Goal: Communication & Community: Ask a question

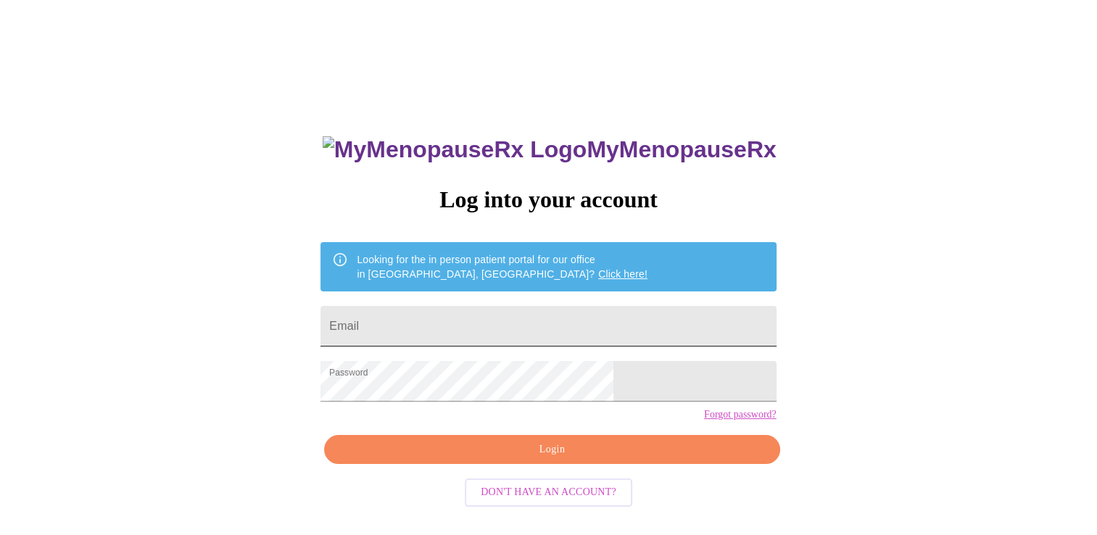
click at [472, 316] on input "Email" at bounding box center [548, 326] width 455 height 41
type input "[EMAIL_ADDRESS][DOMAIN_NAME]"
click at [515, 459] on span "Login" at bounding box center [552, 450] width 422 height 18
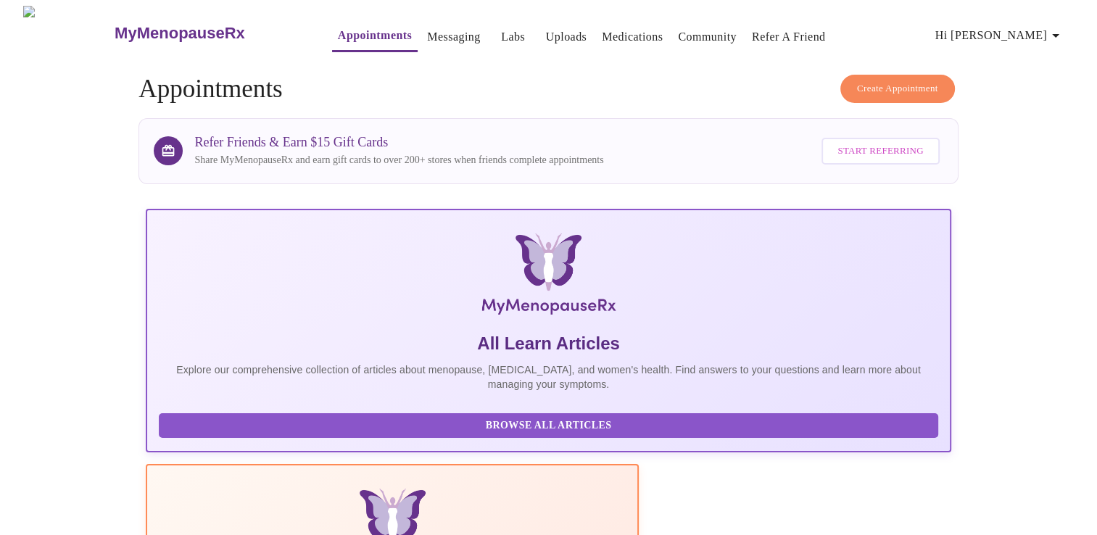
click at [437, 33] on link "Messaging" at bounding box center [453, 37] width 53 height 20
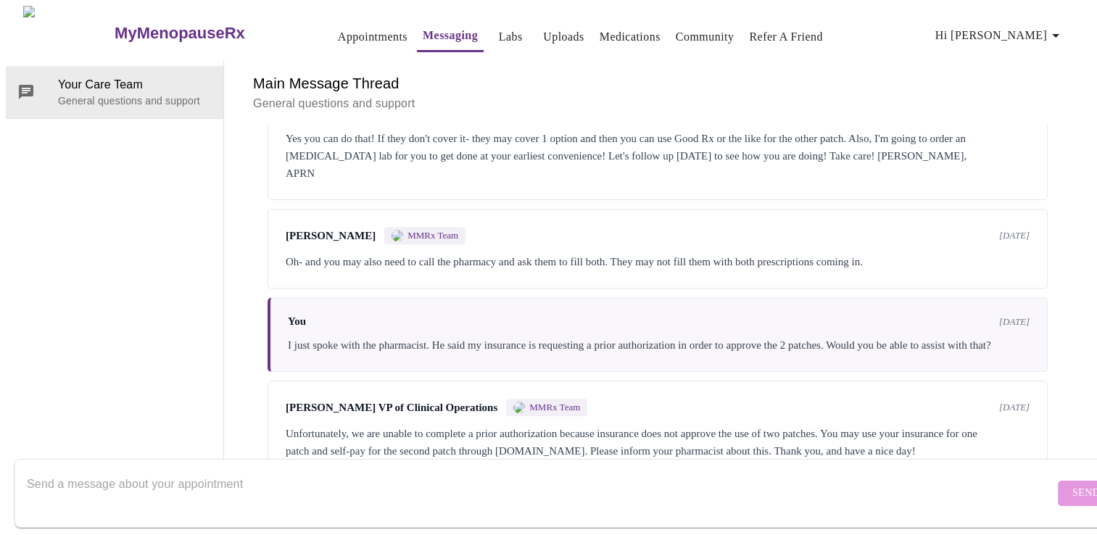
scroll to position [661, 0]
click at [359, 488] on textarea "Send a message about your appointment" at bounding box center [541, 493] width 1028 height 46
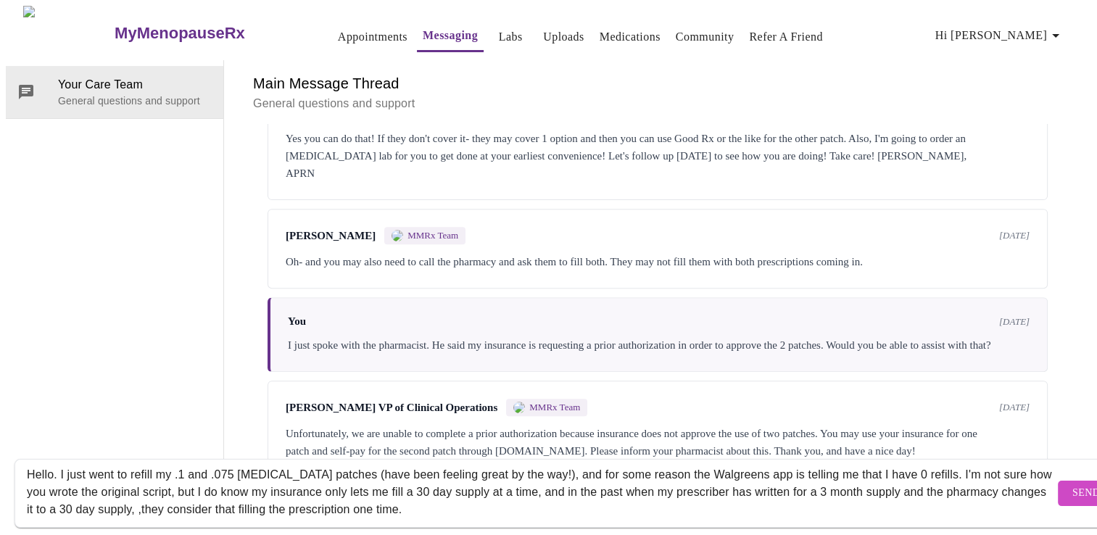
scroll to position [17, 0]
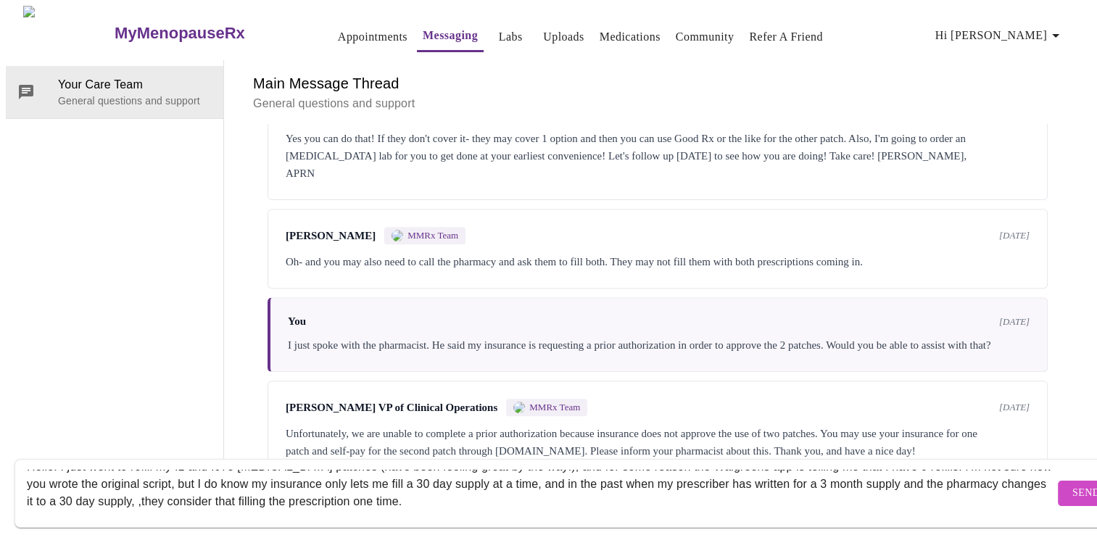
drag, startPoint x: 403, startPoint y: 497, endPoint x: 450, endPoint y: 497, distance: 46.4
click at [450, 497] on textarea "Hello. I just went to refill my .1 and .075 [MEDICAL_DATA] patches (have been f…" at bounding box center [541, 493] width 1028 height 46
click at [451, 487] on textarea "Hello. I just went to refill my .1 and .075 [MEDICAL_DATA] patches (have been f…" at bounding box center [541, 493] width 1028 height 46
drag, startPoint x: 451, startPoint y: 487, endPoint x: 270, endPoint y: 494, distance: 181.4
click at [270, 494] on textarea "Hello. I just went to refill my .1 and .075 [MEDICAL_DATA] patches (have been f…" at bounding box center [541, 493] width 1028 height 46
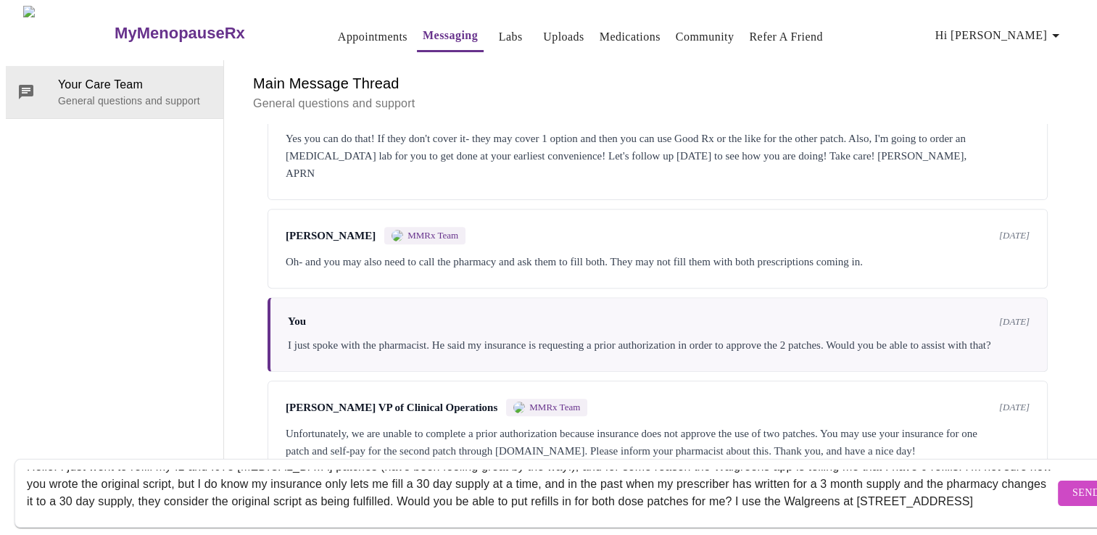
scroll to position [27, 0]
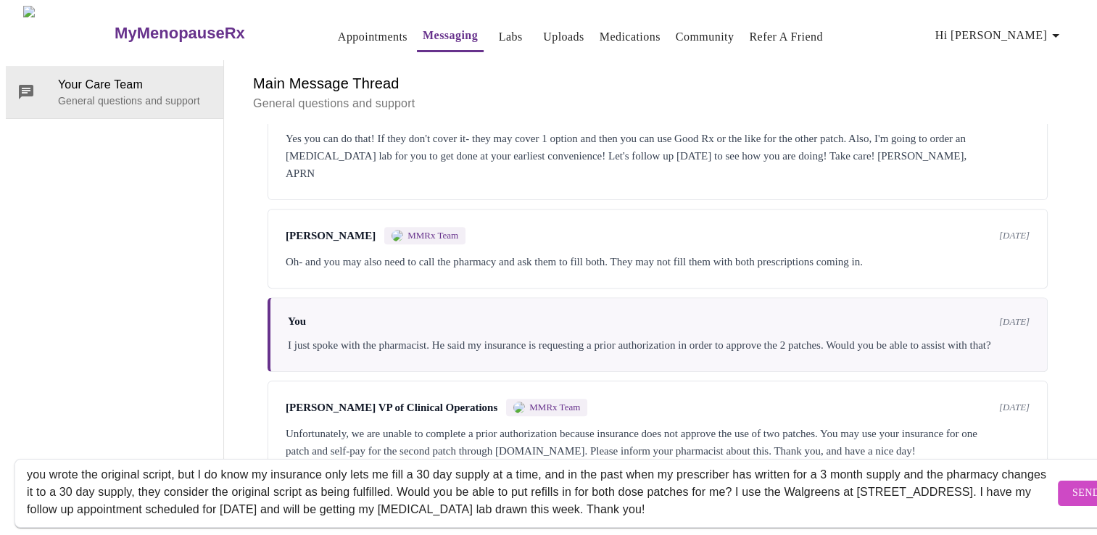
type textarea "Hello. I just went to refill my .1 and .075 [MEDICAL_DATA] patches (have been f…"
click at [1072, 484] on span "Send" at bounding box center [1086, 493] width 28 height 18
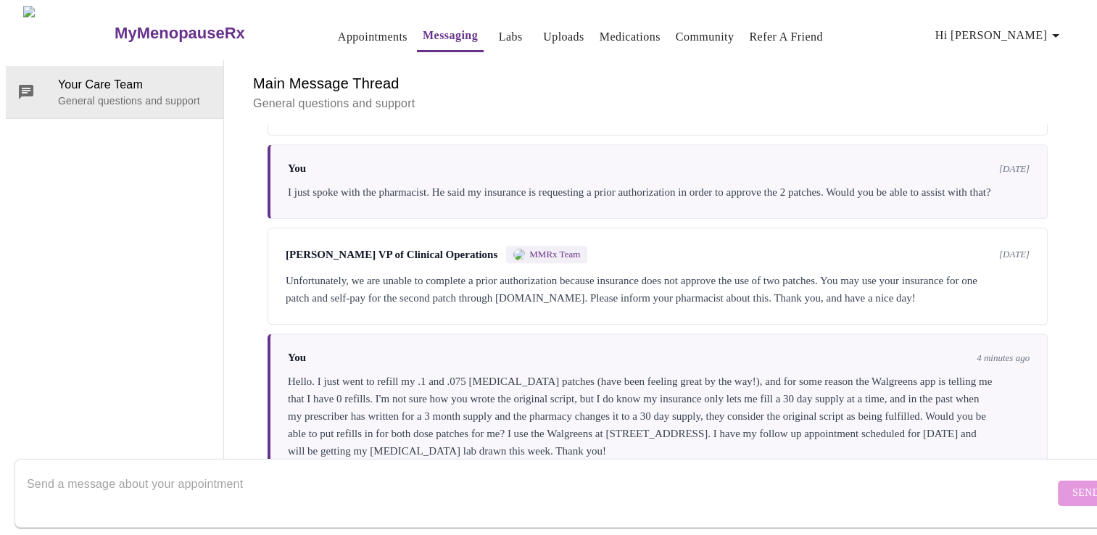
scroll to position [54, 0]
